Goal: Transaction & Acquisition: Register for event/course

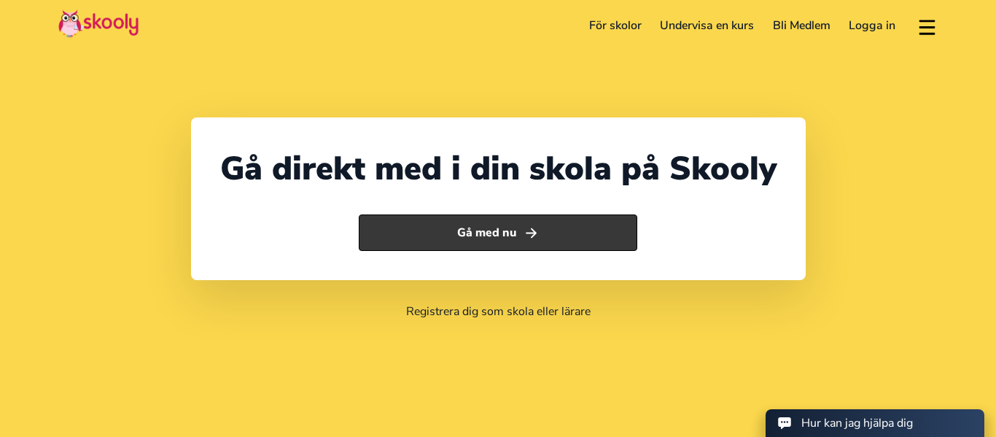
click at [466, 235] on button "Gå med nu" at bounding box center [498, 232] width 279 height 36
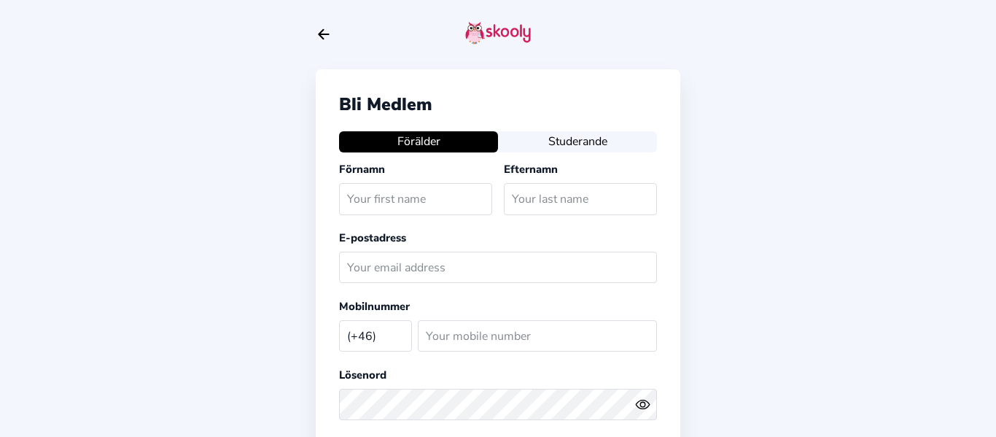
select select "SE"
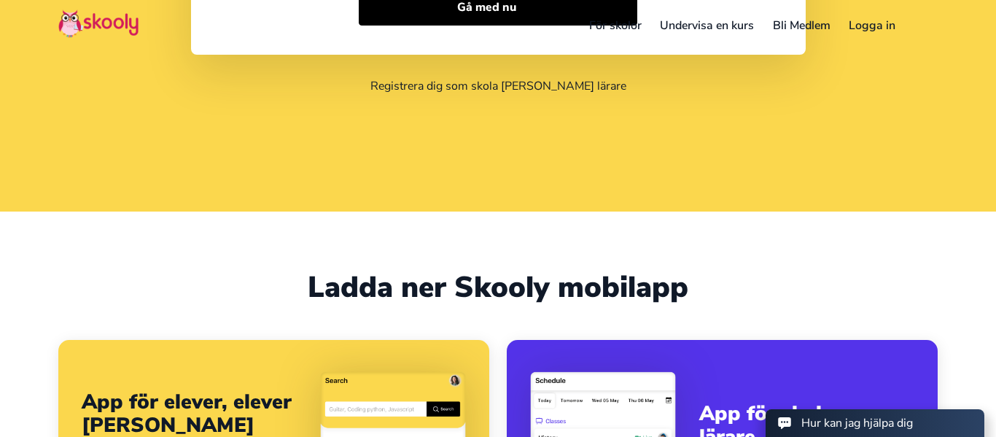
scroll to position [17, 0]
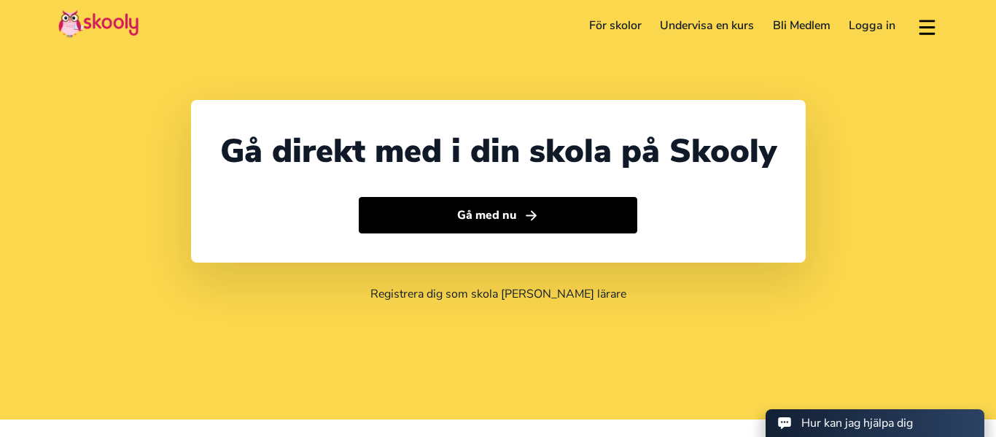
select select "46"
select select "[GEOGRAPHIC_DATA]"
select select "Europe/[GEOGRAPHIC_DATA]"
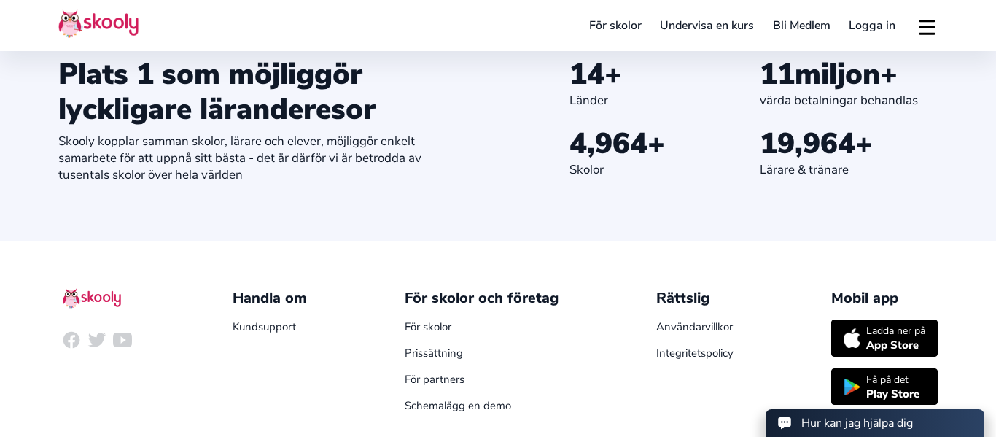
scroll to position [1592, 0]
